Goal: Download file/media

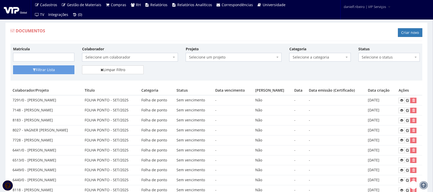
click at [100, 58] on span "Selecione um colaborador" at bounding box center [128, 57] width 86 height 5
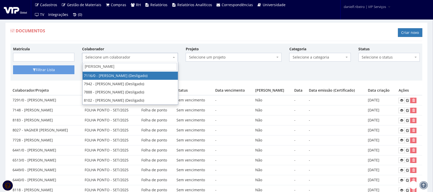
type input "DANIEL FE"
select select "3052"
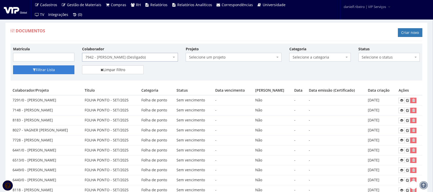
click at [61, 72] on button "Filtrar Lista" at bounding box center [43, 69] width 61 height 9
click at [114, 57] on span "Selecione um colaborador" at bounding box center [128, 57] width 86 height 5
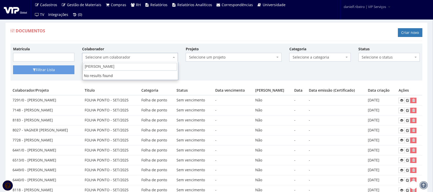
type input "DANIEL FE"
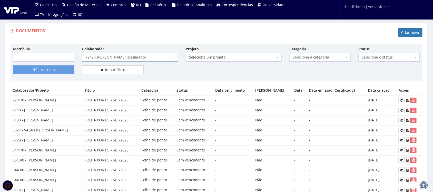
select select "3052"
click at [320, 58] on span "Selecione a categoria" at bounding box center [319, 57] width 52 height 5
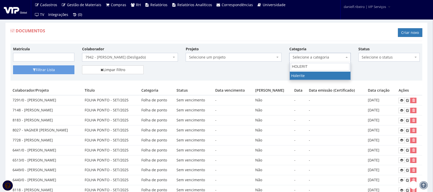
type input "HOLERITE"
select select "holerite"
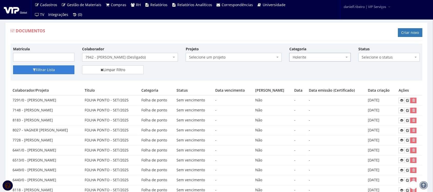
click at [55, 66] on button "Filtrar Lista" at bounding box center [43, 69] width 61 height 9
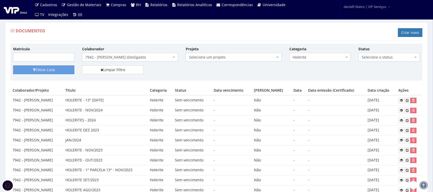
scroll to position [102, 0]
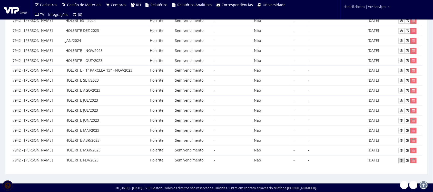
click at [401, 162] on icon at bounding box center [401, 160] width 3 height 4
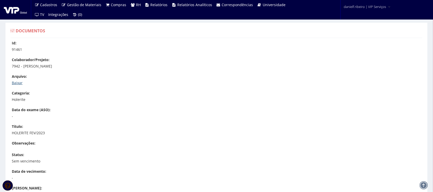
click at [17, 81] on link "Baixar" at bounding box center [17, 82] width 11 height 5
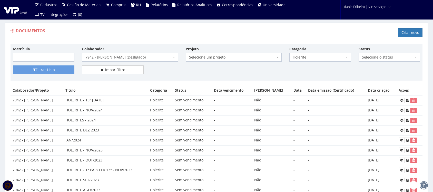
scroll to position [102, 0]
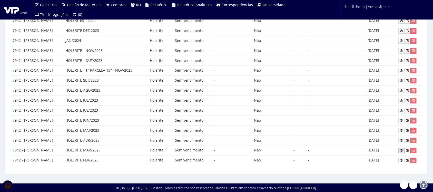
click at [403, 149] on icon at bounding box center [401, 150] width 3 height 4
click at [403, 139] on icon at bounding box center [401, 140] width 3 height 4
drag, startPoint x: 100, startPoint y: 129, endPoint x: 381, endPoint y: 133, distance: 281.1
click at [381, 133] on tr "7942 - DANIEL FELIPE CLARO RIBEIRO HOLERITE MAI/2023 Holerite Sem vencimento - …" at bounding box center [217, 130] width 412 height 10
click at [382, 133] on td "20/06/2023" at bounding box center [381, 130] width 31 height 10
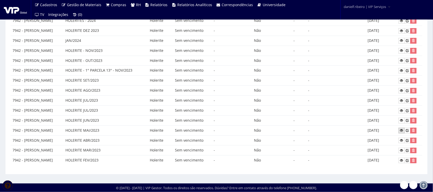
click at [401, 130] on icon at bounding box center [401, 130] width 3 height 4
click at [402, 120] on icon at bounding box center [401, 120] width 3 height 4
click at [401, 99] on icon at bounding box center [401, 101] width 3 height 4
drag, startPoint x: 134, startPoint y: 79, endPoint x: 360, endPoint y: 76, distance: 226.7
click at [360, 76] on tr "7942 - DANIEL FELIPE CLARO RIBEIRO HOLERITE SET/2023 Holerite Sem vencimento - …" at bounding box center [217, 81] width 412 height 10
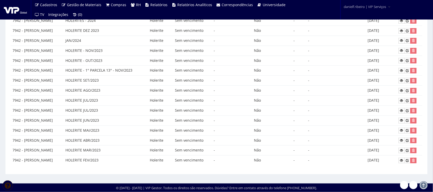
drag, startPoint x: 376, startPoint y: 79, endPoint x: 394, endPoint y: 80, distance: 18.5
click at [380, 79] on td "05/10/2023" at bounding box center [381, 81] width 31 height 10
click at [402, 79] on icon at bounding box center [401, 81] width 3 height 4
drag, startPoint x: 158, startPoint y: 67, endPoint x: 345, endPoint y: 65, distance: 187.2
click at [337, 66] on tr "7942 - DANIEL FELIPE CLARO RIBEIRO HOLERITE - 1° PARCELA 13° - NOV/2023 Holerit…" at bounding box center [217, 71] width 412 height 10
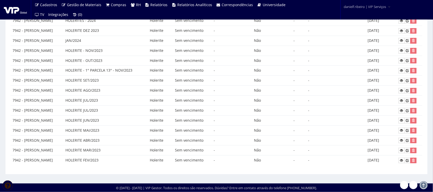
click at [378, 71] on td "26/01/2024" at bounding box center [381, 71] width 31 height 10
click at [401, 71] on link at bounding box center [402, 70] width 6 height 5
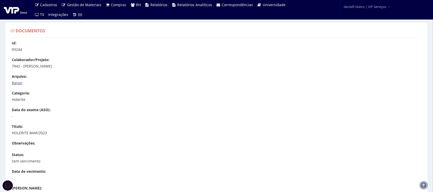
click at [15, 82] on link "Baixar" at bounding box center [17, 82] width 11 height 5
click at [19, 81] on link "Baixar" at bounding box center [17, 82] width 11 height 5
click at [18, 81] on link "Baixar" at bounding box center [17, 82] width 11 height 5
click at [15, 82] on link "Baixar" at bounding box center [17, 82] width 11 height 5
click at [17, 82] on link "Baixar" at bounding box center [17, 82] width 11 height 5
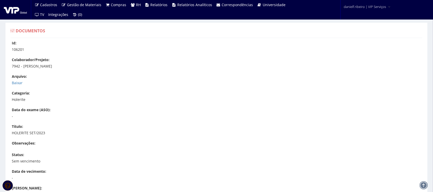
click at [16, 79] on div "Arquivo: Baixar" at bounding box center [219, 80] width 414 height 12
click at [16, 82] on link "Baixar" at bounding box center [17, 82] width 11 height 5
click at [13, 85] on link "Baixar" at bounding box center [17, 82] width 11 height 5
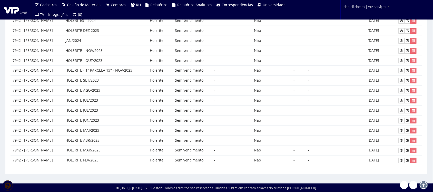
scroll to position [102, 0]
click at [398, 61] on td at bounding box center [409, 61] width 26 height 10
click at [401, 58] on link at bounding box center [402, 60] width 6 height 5
drag, startPoint x: 134, startPoint y: 46, endPoint x: 397, endPoint y: 50, distance: 262.9
click at [397, 50] on tr "7942 - DANIEL FELIPE CLARO RIBEIRO HOLERITE - NOV/2023 Holerite Sem vencimento …" at bounding box center [217, 51] width 412 height 10
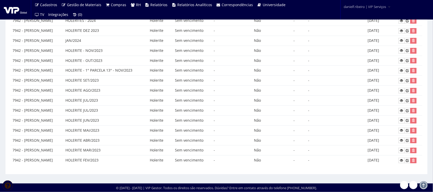
click at [390, 48] on td "29/01/2024" at bounding box center [381, 51] width 31 height 10
click at [400, 49] on link at bounding box center [402, 50] width 6 height 5
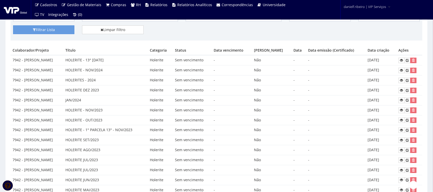
scroll to position [49, 0]
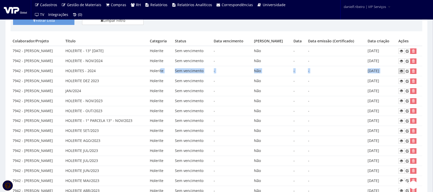
drag, startPoint x: 176, startPoint y: 73, endPoint x: 400, endPoint y: 71, distance: 224.4
click at [401, 71] on tr "7942 - DANIEL FELIPE CLARO RIBEIRO HOLERITES - 2024 Holerite Sem vencimento - N…" at bounding box center [217, 71] width 412 height 10
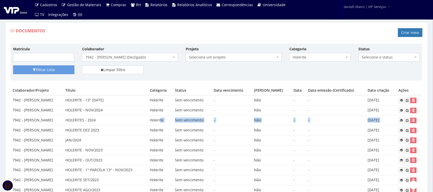
click at [130, 56] on span "7942 - [PERSON_NAME] (Desligado)" at bounding box center [128, 57] width 86 height 5
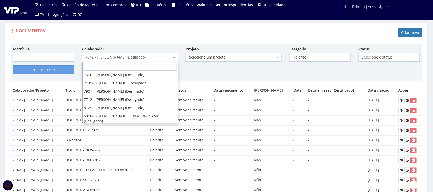
type input "R"
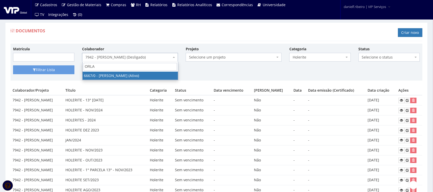
type input "ORLAN"
select select "143"
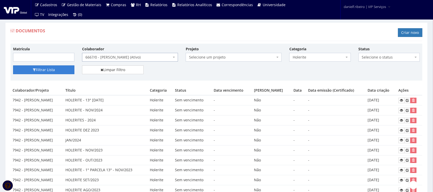
click at [44, 68] on button "Filtrar Lista" at bounding box center [43, 69] width 61 height 9
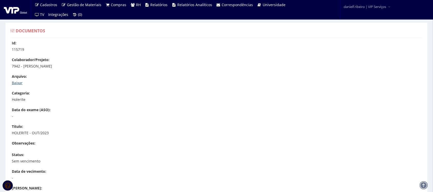
click at [17, 82] on link "Baixar" at bounding box center [17, 82] width 11 height 5
click at [17, 83] on link "Baixar" at bounding box center [17, 82] width 11 height 5
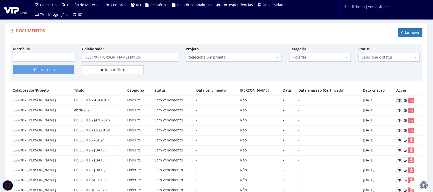
click at [399, 101] on icon at bounding box center [399, 100] width 3 height 4
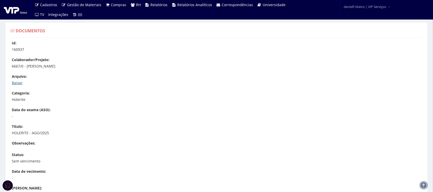
click at [21, 81] on link "Baixar" at bounding box center [17, 82] width 11 height 5
